Goal: Task Accomplishment & Management: Use online tool/utility

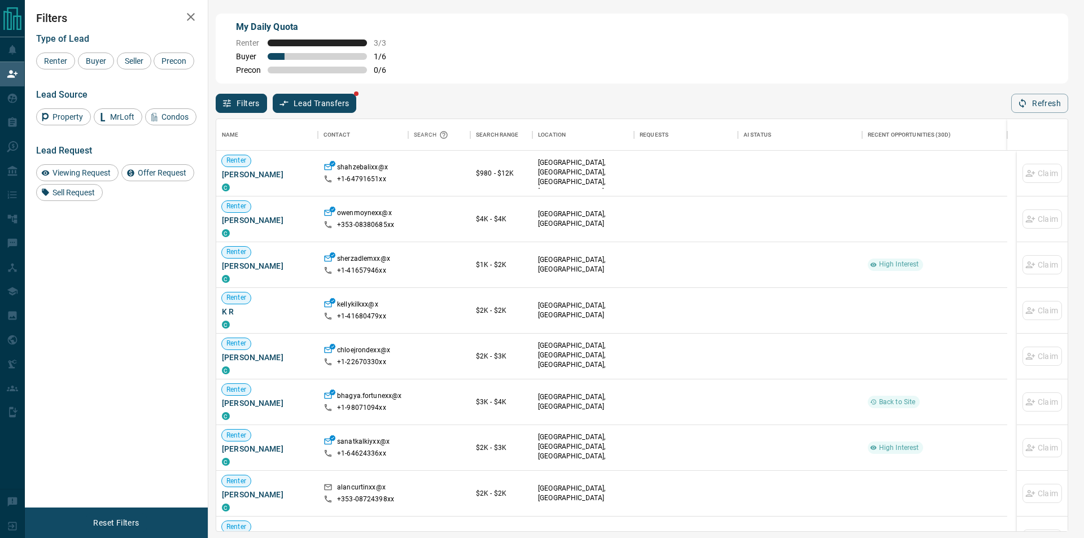
scroll to position [113, 0]
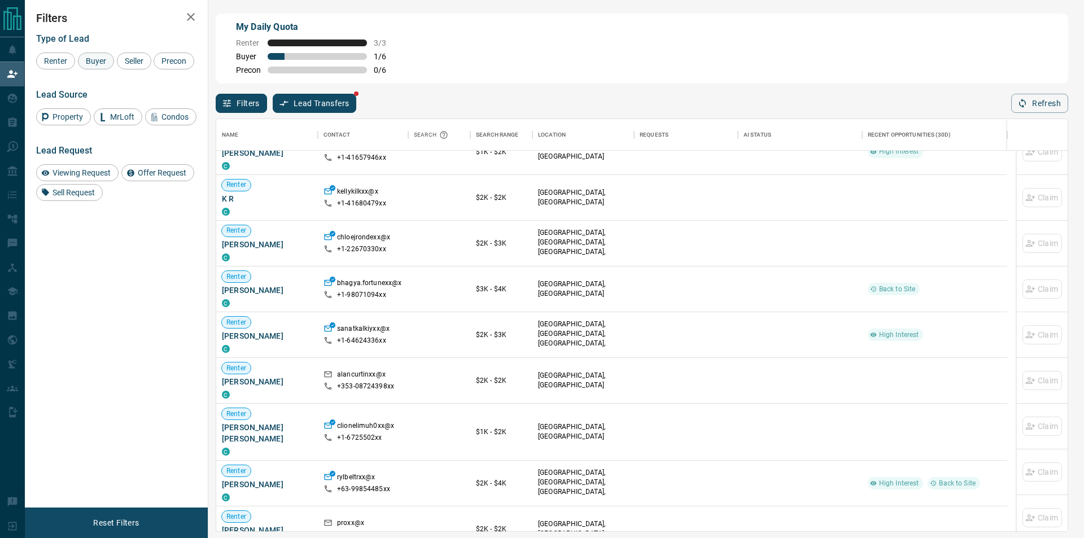
click at [97, 58] on span "Buyer" at bounding box center [96, 60] width 28 height 9
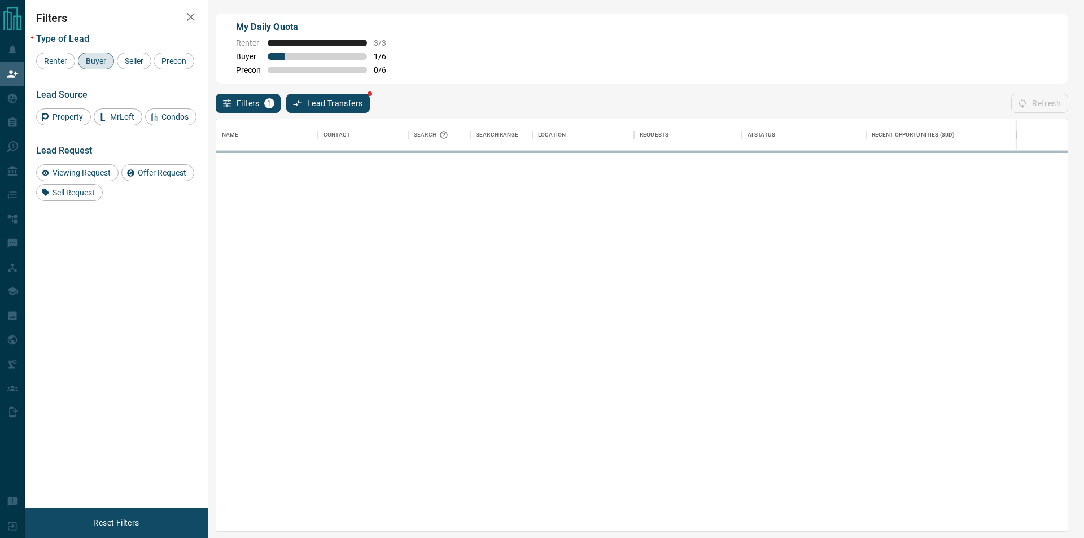
scroll to position [0, 0]
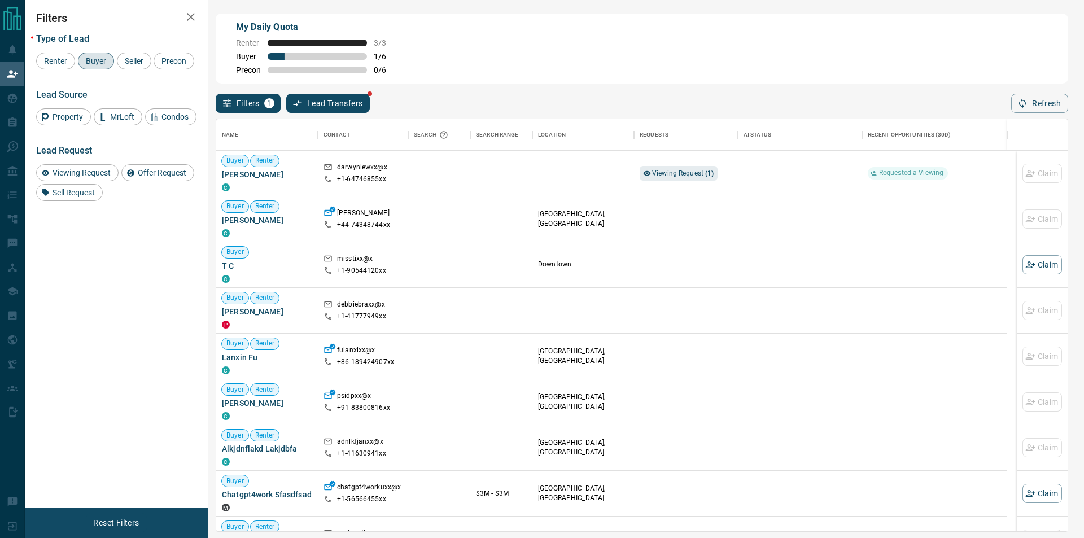
click at [97, 67] on div "Buyer" at bounding box center [96, 60] width 36 height 17
click at [1027, 110] on div "Refresh" at bounding box center [1039, 103] width 57 height 19
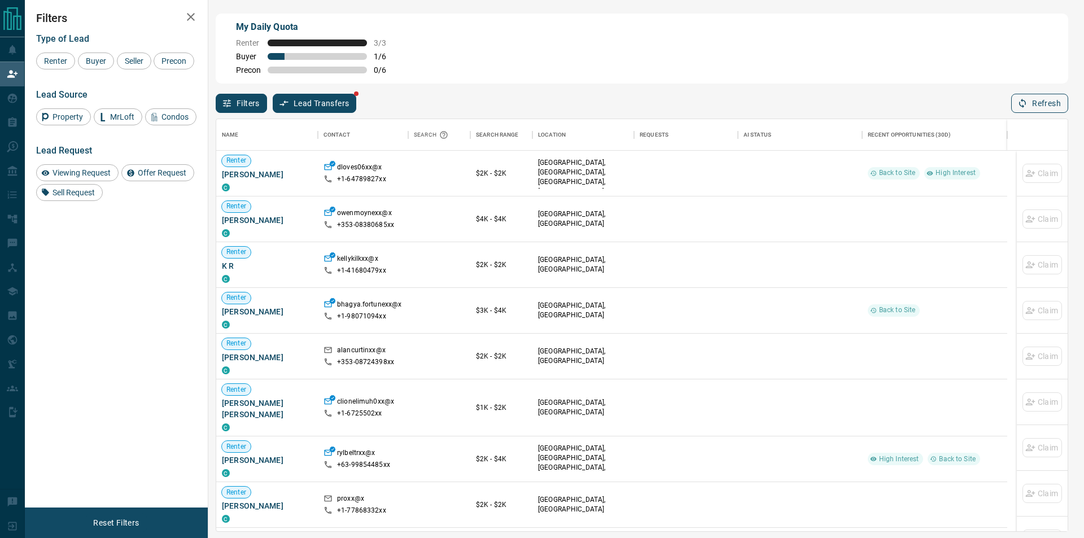
click at [1023, 106] on icon "button" at bounding box center [1022, 103] width 10 height 10
click at [93, 60] on span "Buyer" at bounding box center [96, 60] width 28 height 9
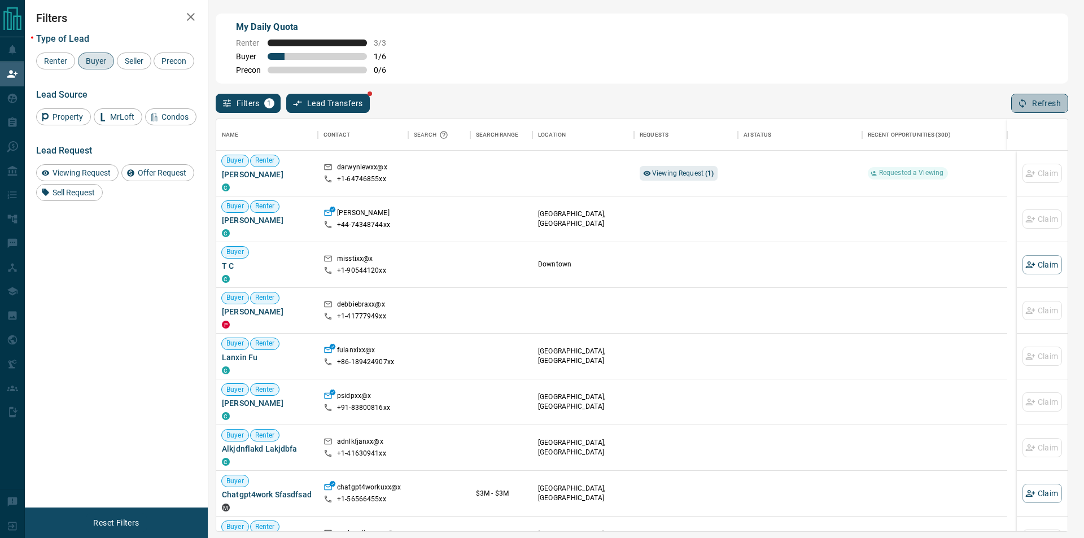
click at [1019, 97] on button "Refresh" at bounding box center [1039, 103] width 57 height 19
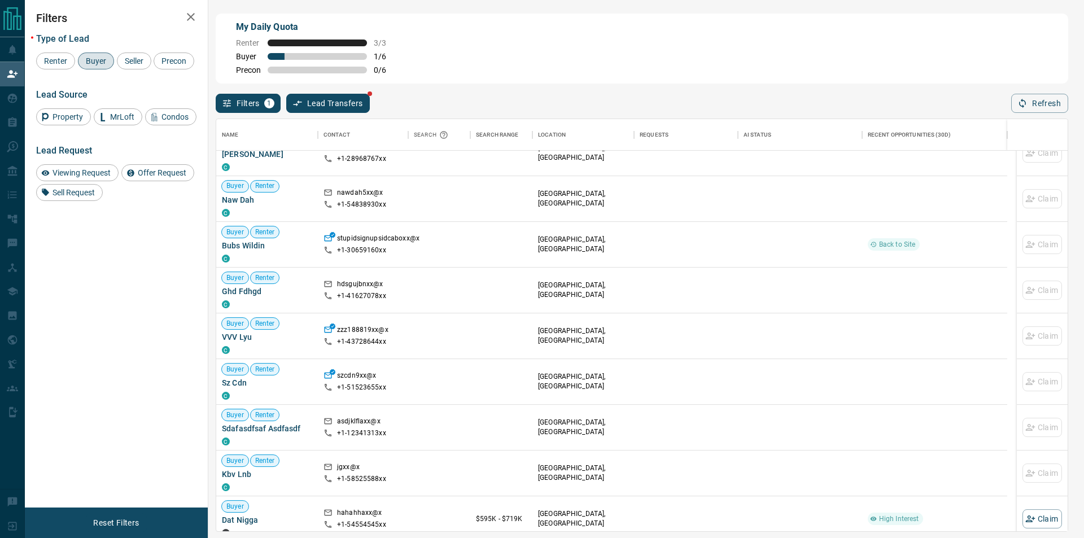
scroll to position [452, 0]
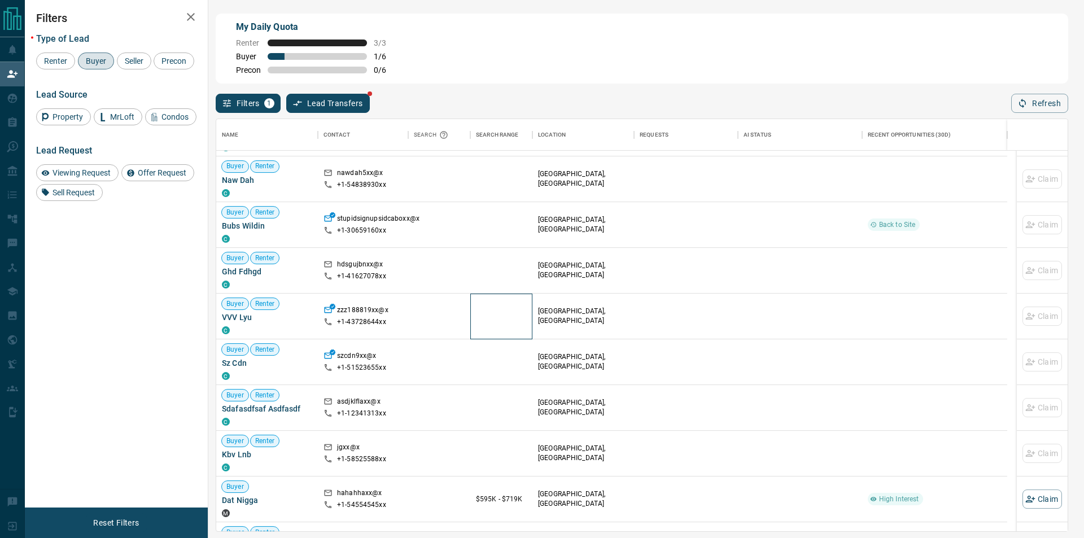
click at [498, 325] on div at bounding box center [501, 315] width 51 height 45
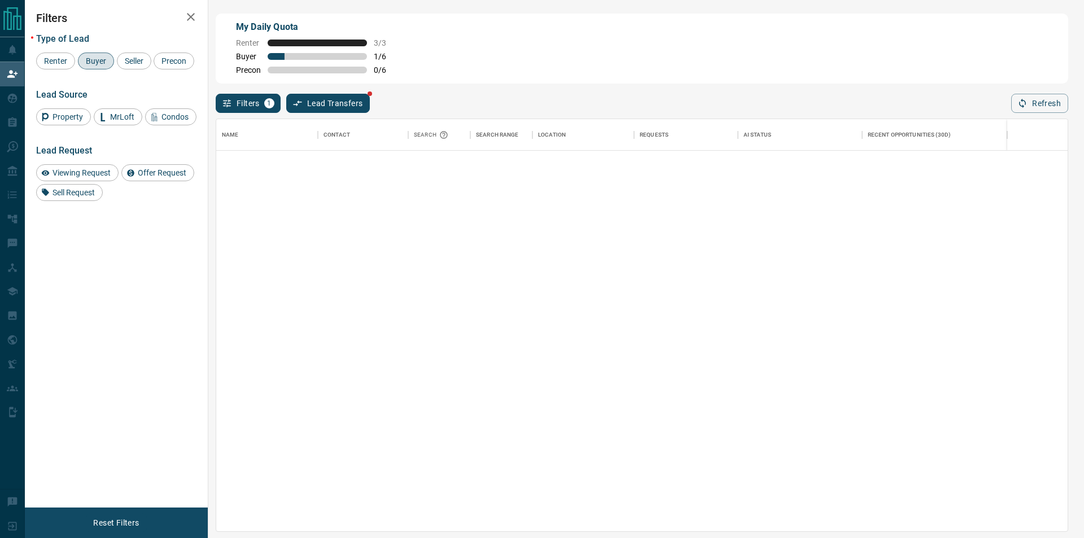
scroll to position [0, 0]
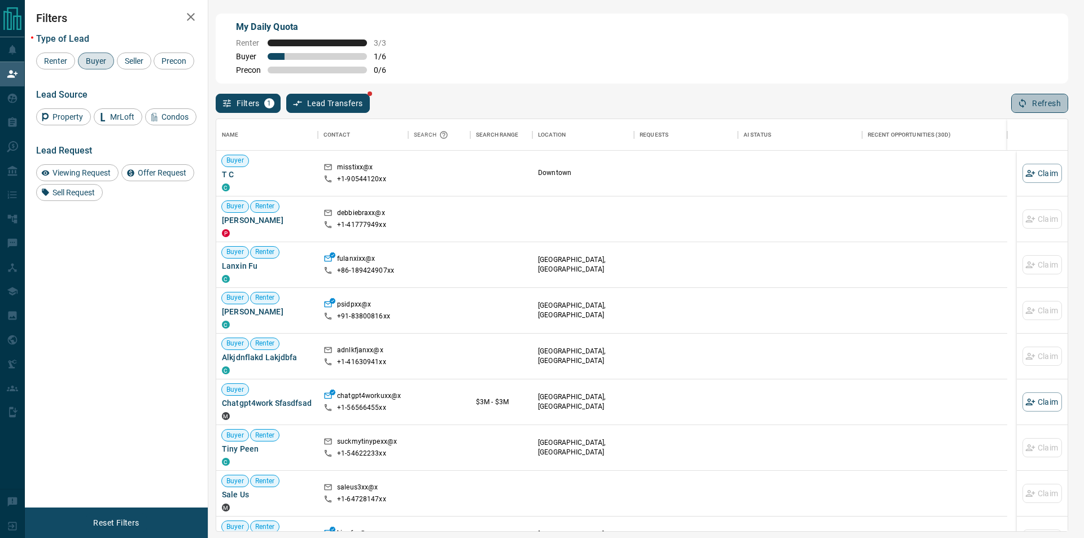
click at [1026, 106] on icon "button" at bounding box center [1022, 103] width 10 height 10
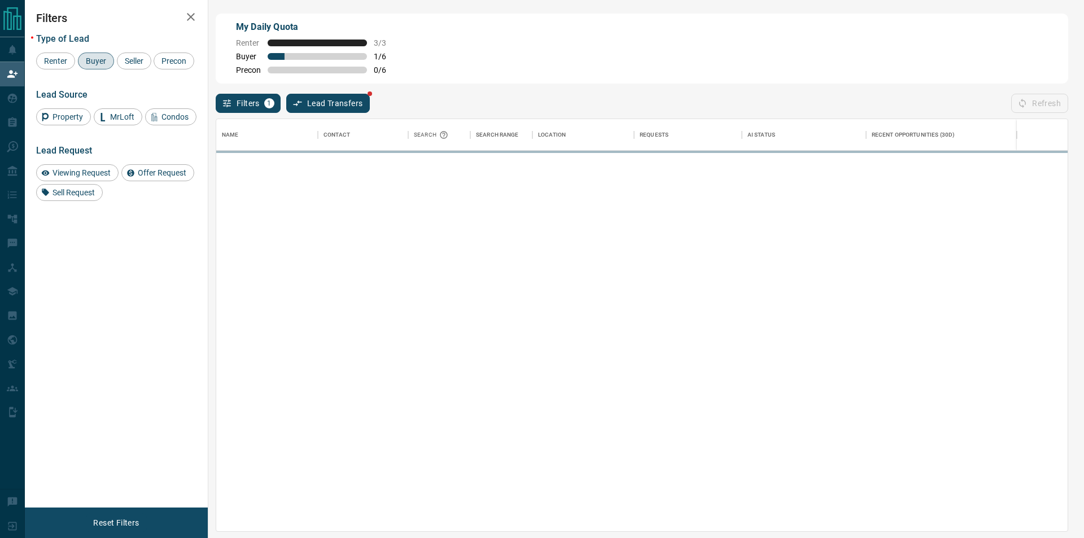
scroll to position [403, 842]
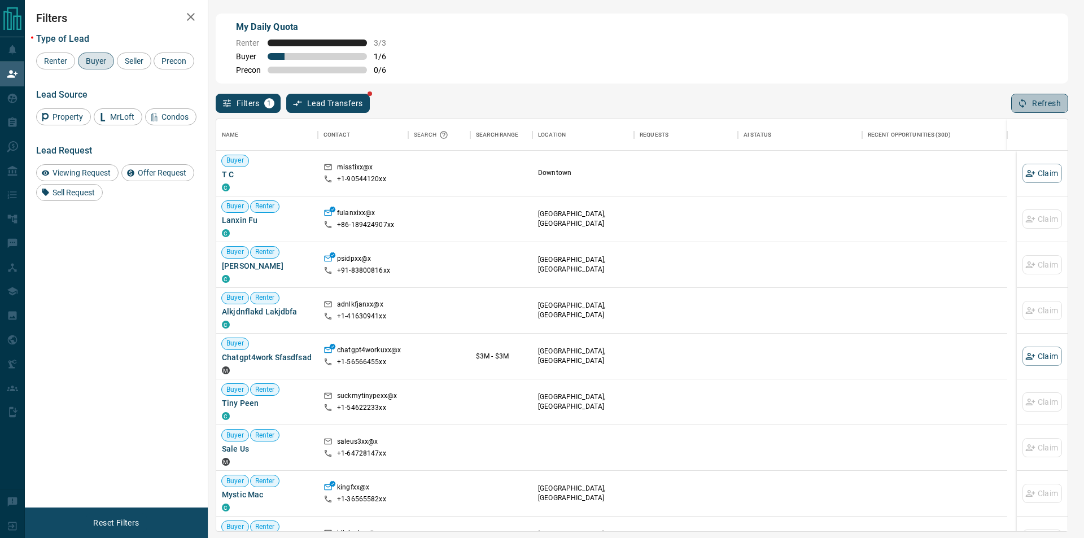
click at [1026, 106] on icon "button" at bounding box center [1022, 103] width 10 height 10
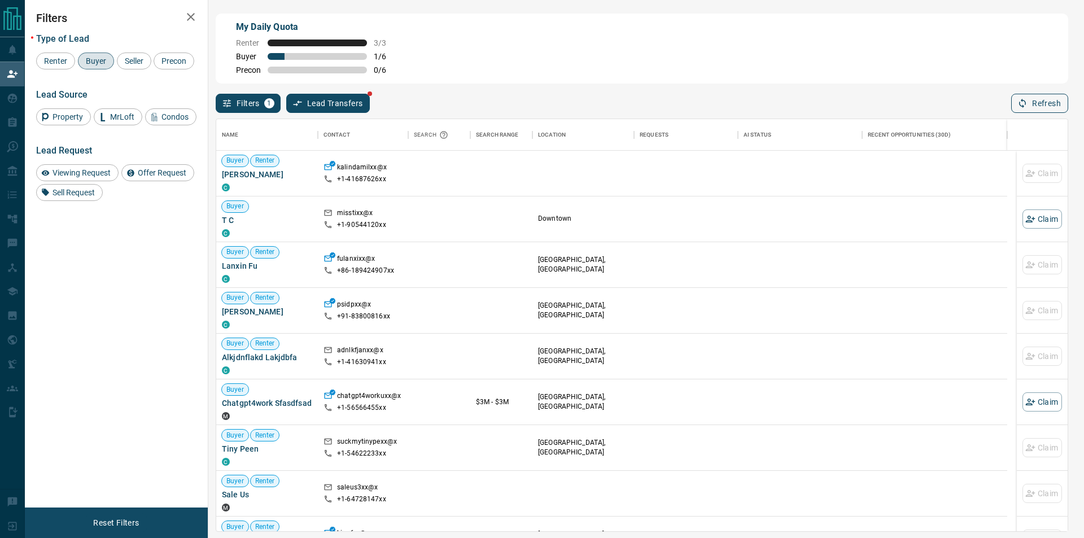
click at [1031, 108] on button "Refresh" at bounding box center [1039, 103] width 57 height 19
click at [1040, 165] on button "Claim" at bounding box center [1042, 173] width 40 height 19
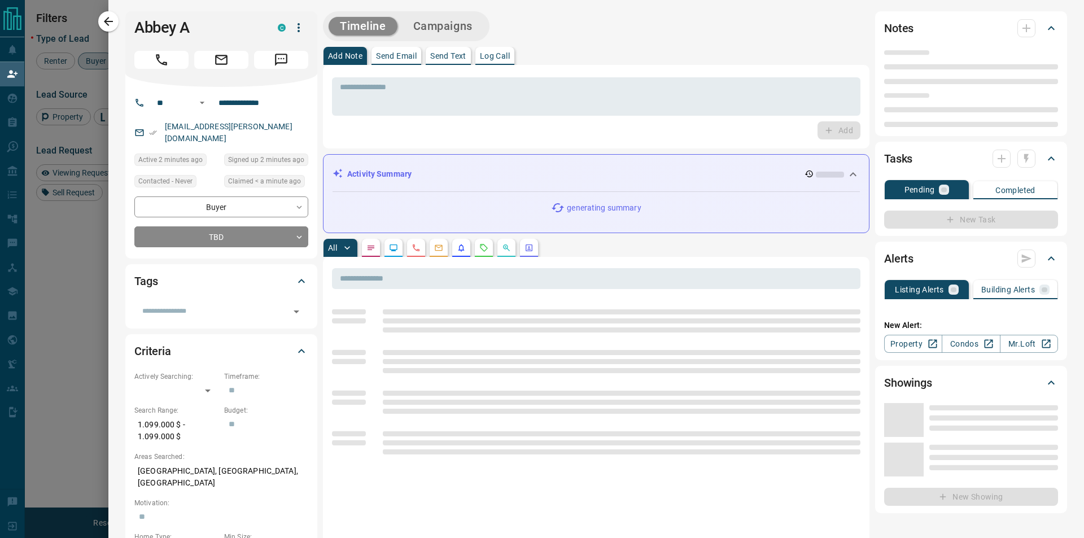
type input "**"
type input "**********"
type input "**"
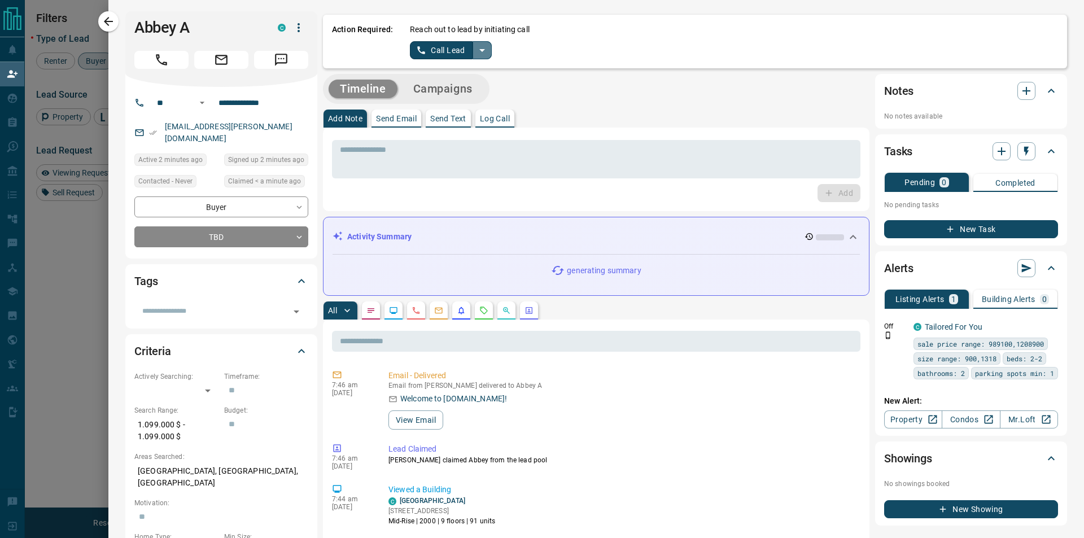
click at [485, 44] on icon "split button" at bounding box center [482, 50] width 14 height 14
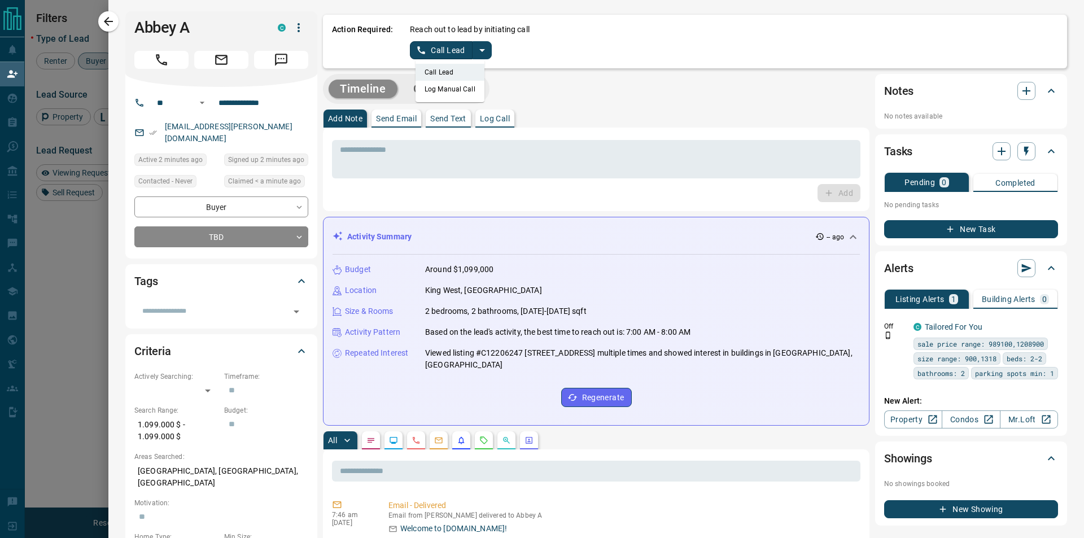
click at [449, 96] on li "Log Manual Call" at bounding box center [449, 89] width 69 height 17
click at [417, 57] on button "Log Manual Call" at bounding box center [447, 50] width 75 height 18
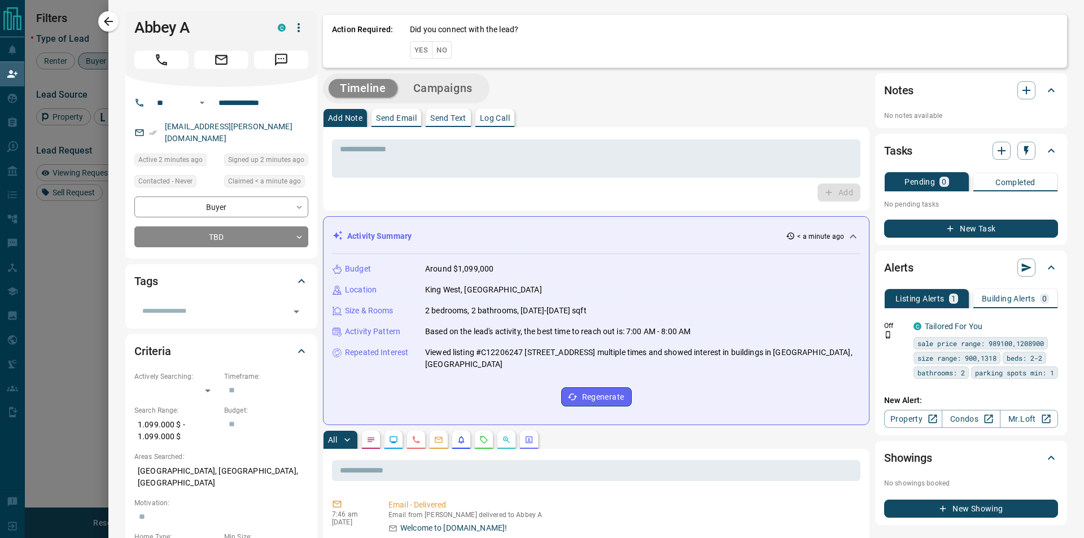
click at [418, 52] on button "Yes" at bounding box center [421, 49] width 23 height 17
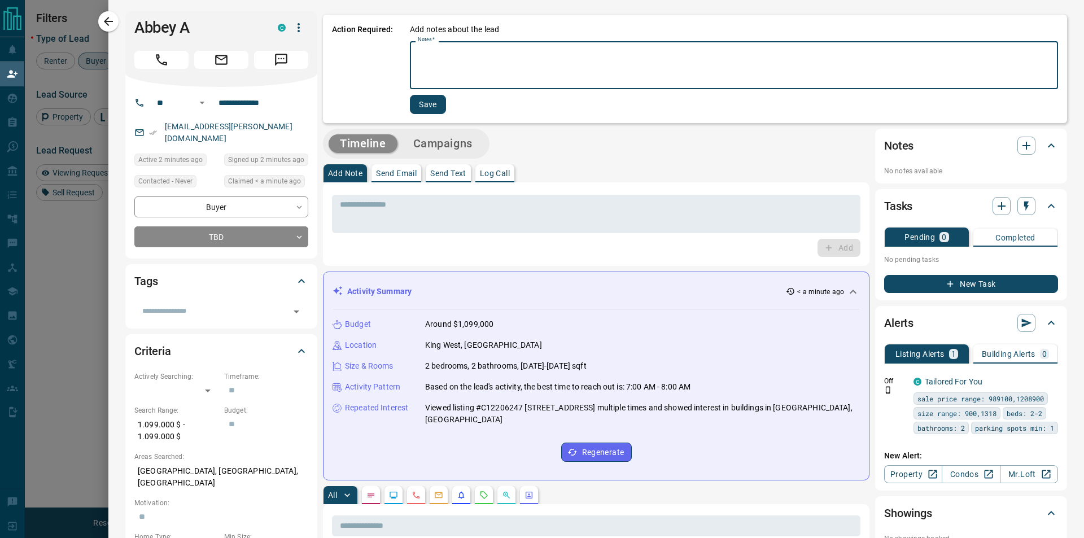
click at [419, 72] on textarea "Notes   *" at bounding box center [734, 65] width 632 height 38
type textarea "*********"
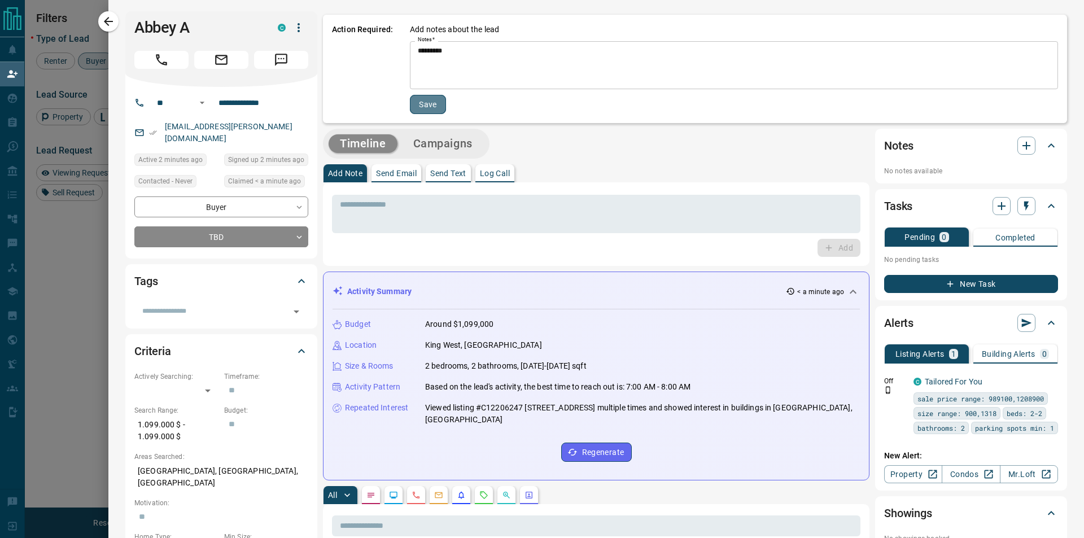
click at [438, 97] on button "Save" at bounding box center [428, 104] width 36 height 19
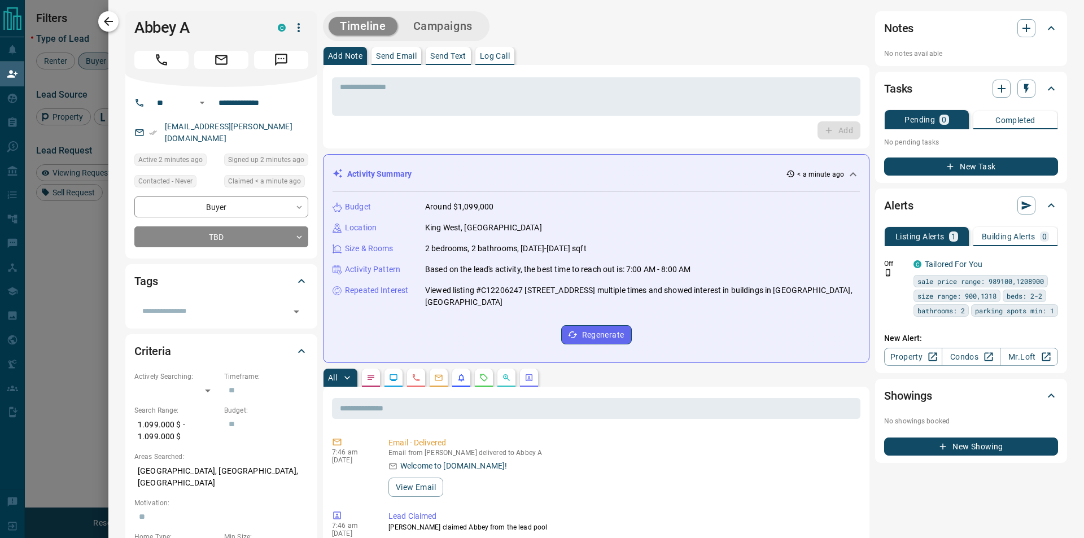
click at [109, 17] on icon "button" at bounding box center [109, 22] width 14 height 14
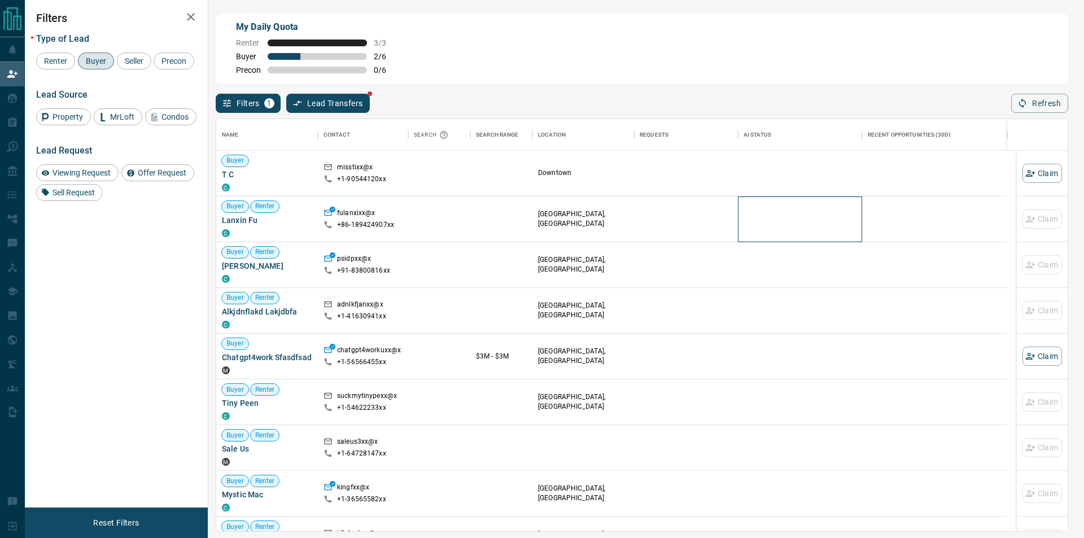
drag, startPoint x: 789, startPoint y: 219, endPoint x: 967, endPoint y: 79, distance: 226.7
click at [879, 214] on div "Buyer Renter Lanxin Fu C fulanxixx@x +86- 189424907xx [GEOGRAPHIC_DATA], [GEOGR…" at bounding box center [611, 219] width 791 height 46
drag, startPoint x: 1044, startPoint y: 81, endPoint x: 1032, endPoint y: 103, distance: 25.0
click at [1042, 83] on div "My Daily Quota Renter 3 / 3 Buyer 2 / 6 Precon 0 / 6" at bounding box center [642, 49] width 852 height 70
click at [1032, 103] on button "Refresh" at bounding box center [1039, 103] width 57 height 19
